Goal: Task Accomplishment & Management: Manage account settings

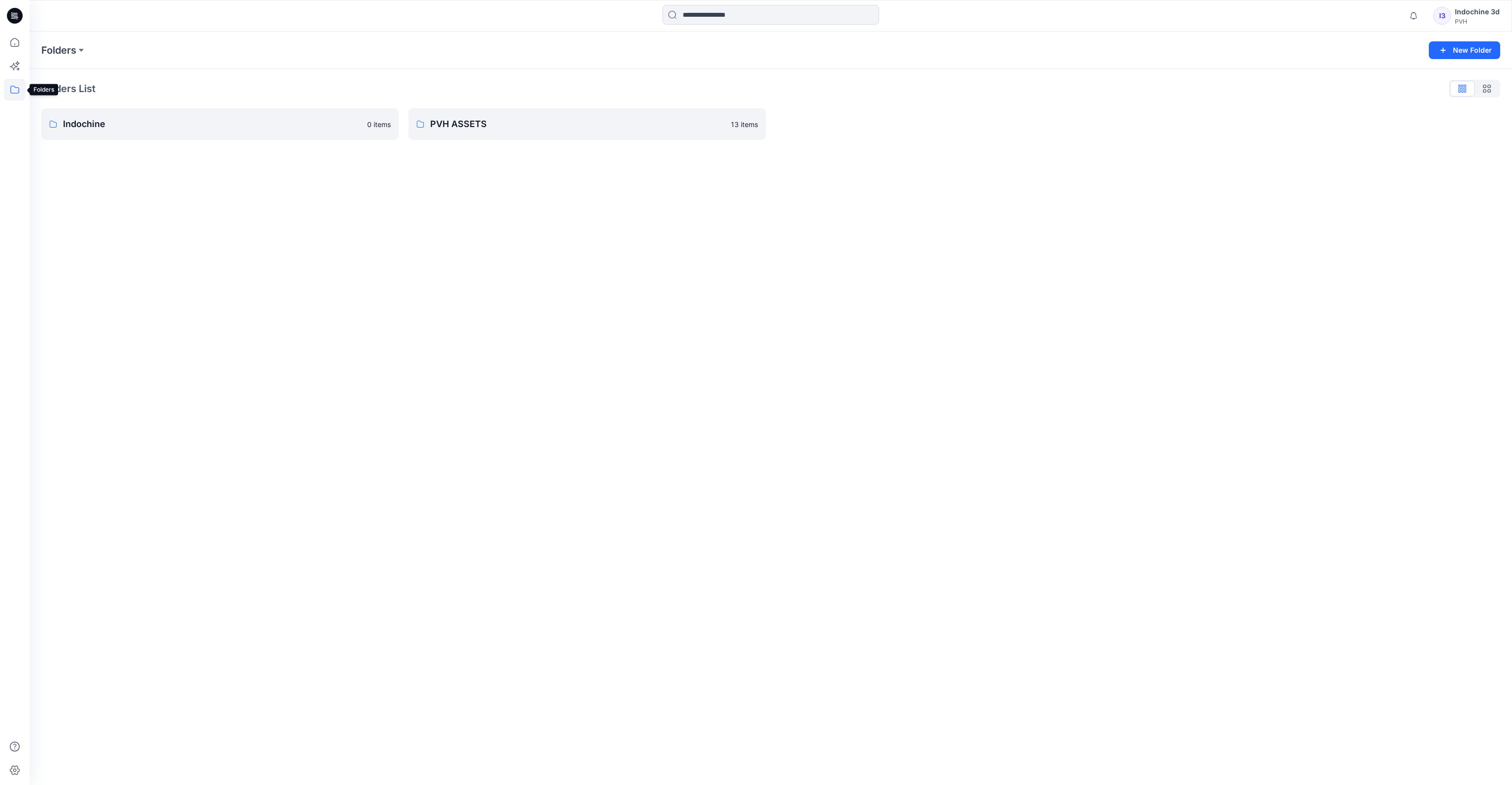
click at [12, 93] on icon at bounding box center [15, 89] width 22 height 22
click at [1451, 15] on div "I3" at bounding box center [1442, 16] width 18 height 18
click at [1389, 130] on p "Organization Settings" at bounding box center [1405, 132] width 70 height 19
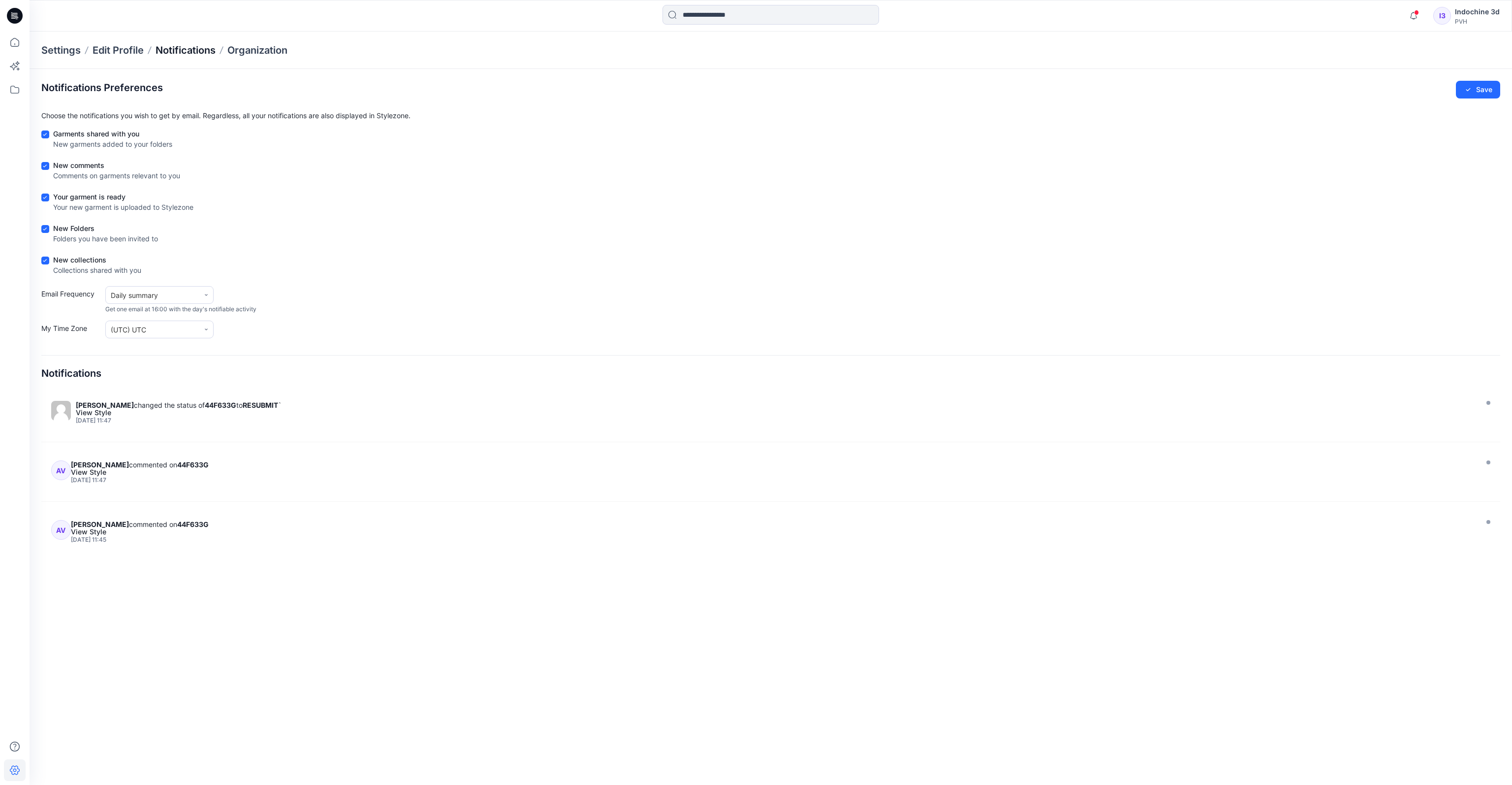
click at [181, 47] on p "Notifications" at bounding box center [185, 50] width 60 height 14
click at [206, 294] on icon at bounding box center [206, 295] width 6 height 6
click at [181, 323] on div "Immediate update" at bounding box center [159, 318] width 108 height 18
click at [203, 328] on div at bounding box center [206, 329] width 14 height 14
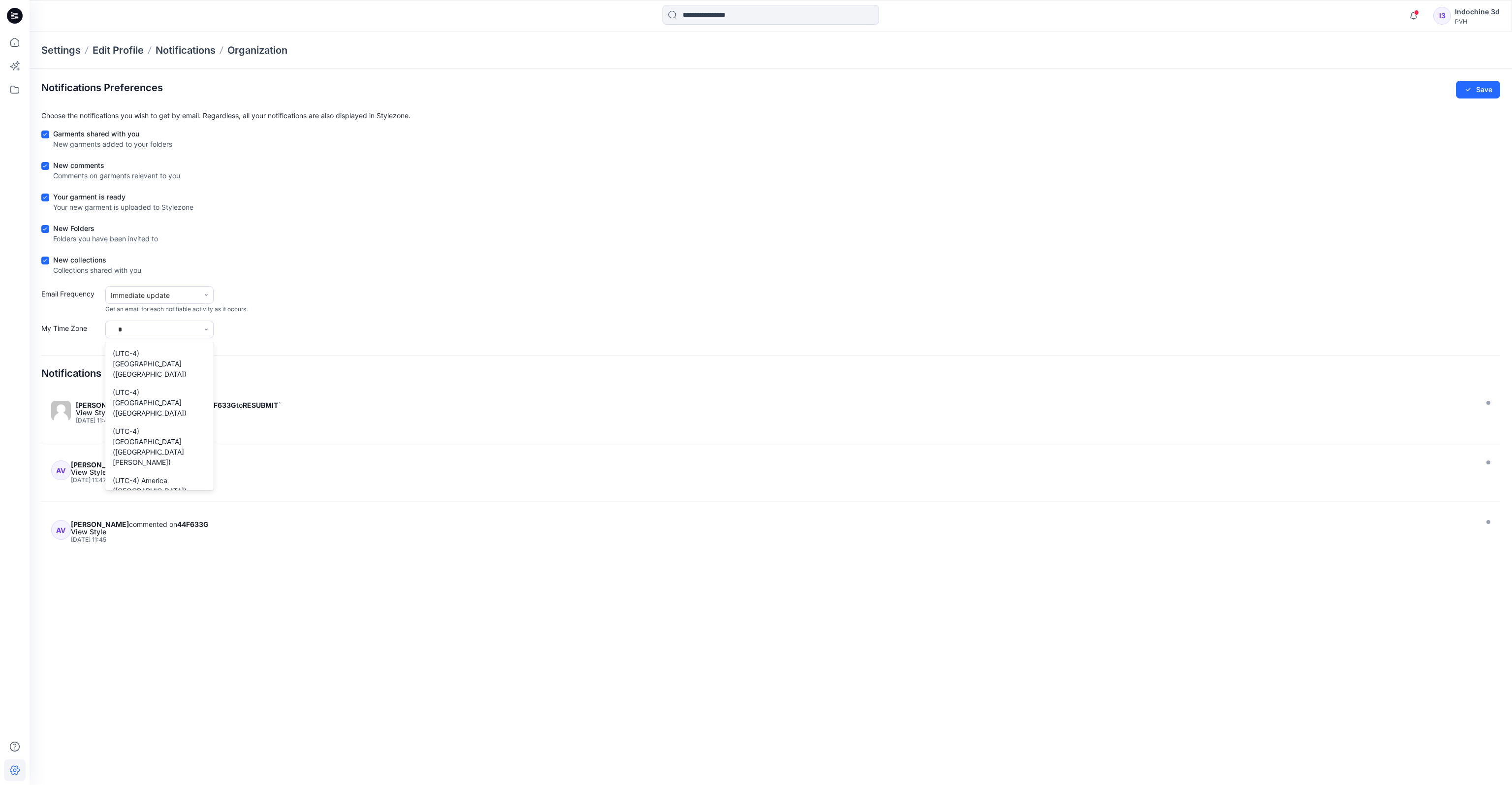
type input "**"
click at [175, 357] on div "(UTC+11) [GEOGRAPHIC_DATA] (Srednekolymsk)" at bounding box center [159, 363] width 108 height 39
click at [1491, 89] on button "Save" at bounding box center [1477, 90] width 44 height 18
click at [191, 52] on p "Notifications" at bounding box center [185, 50] width 60 height 14
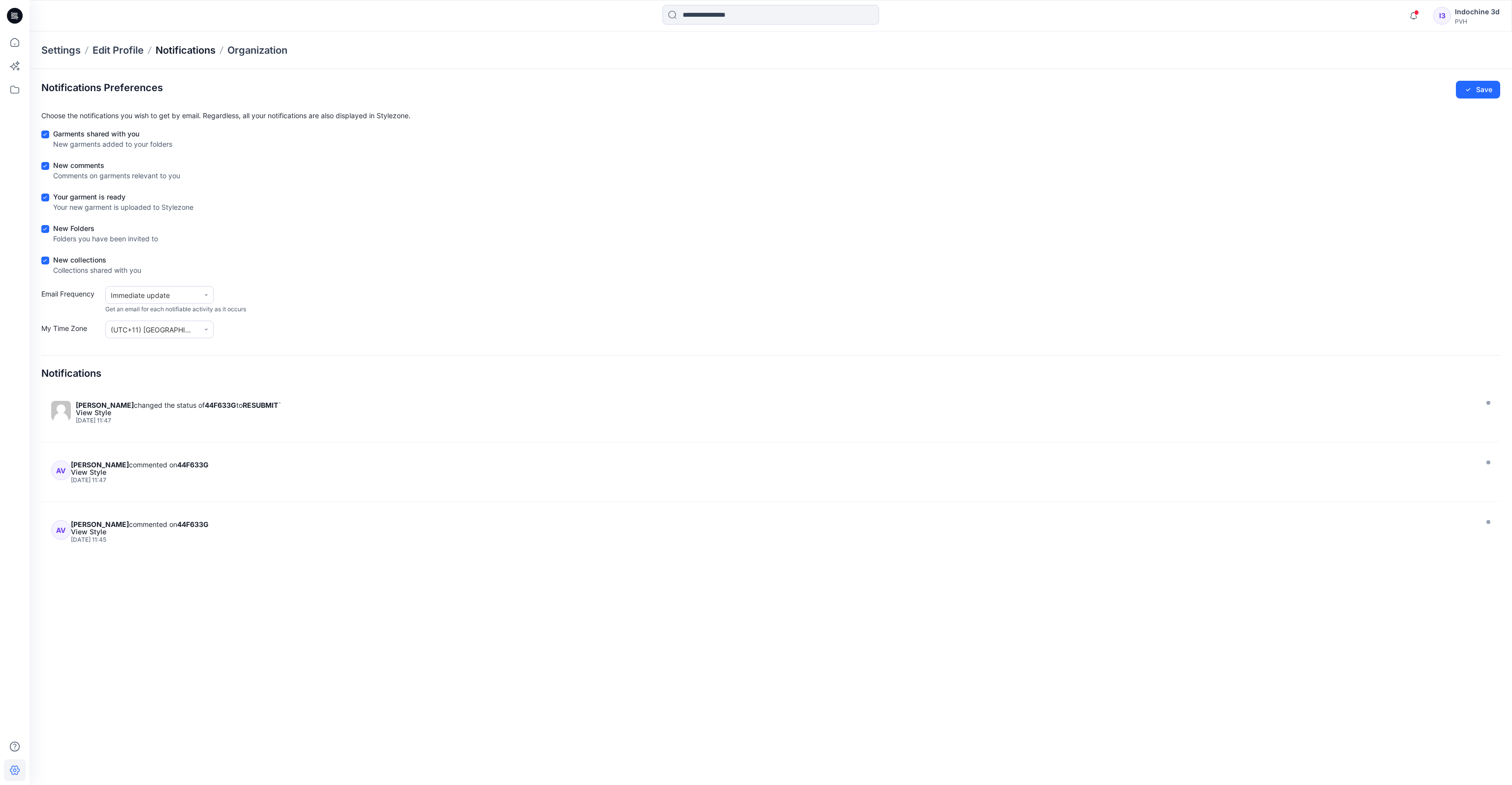
click at [190, 50] on p "Notifications" at bounding box center [185, 50] width 60 height 14
click at [126, 50] on p "Edit Profile" at bounding box center [118, 50] width 51 height 14
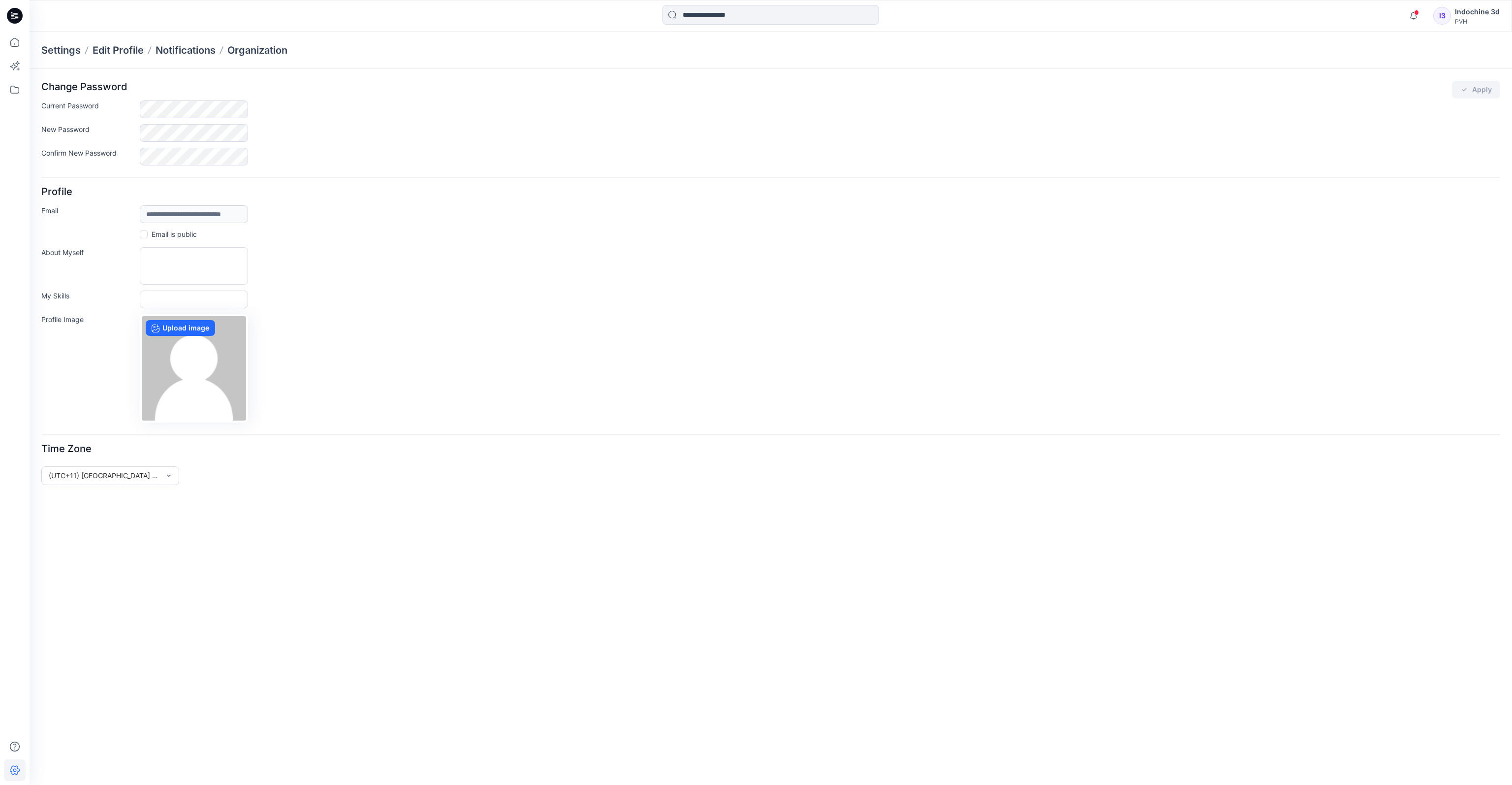
click at [142, 232] on span at bounding box center [143, 234] width 8 height 8
click at [143, 233] on icon at bounding box center [144, 234] width 5 height 4
click at [58, 53] on p "Settings" at bounding box center [60, 50] width 39 height 14
click at [58, 51] on p "Settings" at bounding box center [60, 50] width 39 height 14
click at [23, 45] on icon at bounding box center [15, 42] width 22 height 22
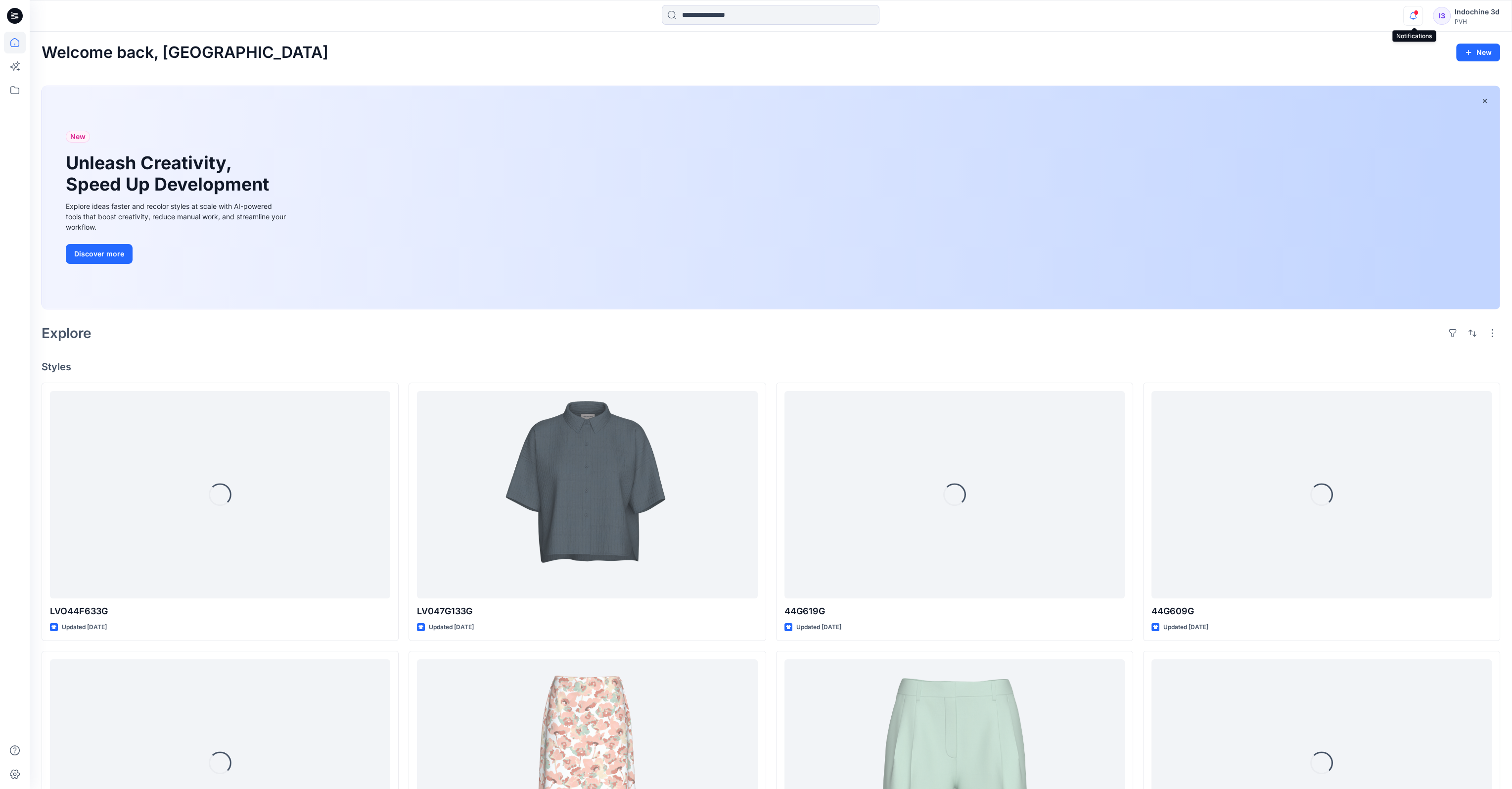
click at [1416, 17] on icon "button" at bounding box center [1413, 16] width 19 height 20
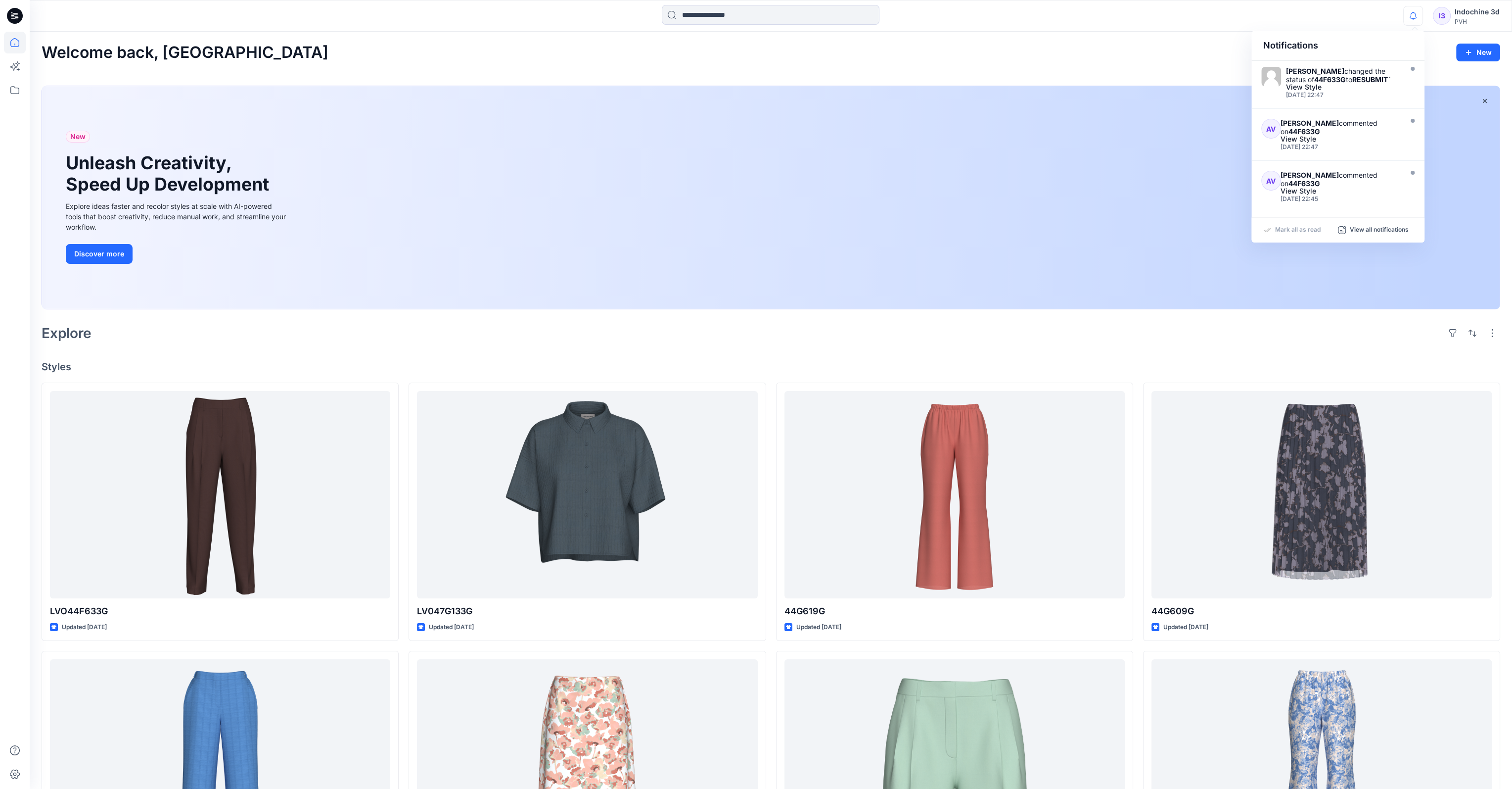
click at [1291, 228] on p "Mark all as read" at bounding box center [1298, 230] width 45 height 9
click at [469, 11] on div at bounding box center [770, 15] width 741 height 22
